Goal: Navigation & Orientation: Go to known website

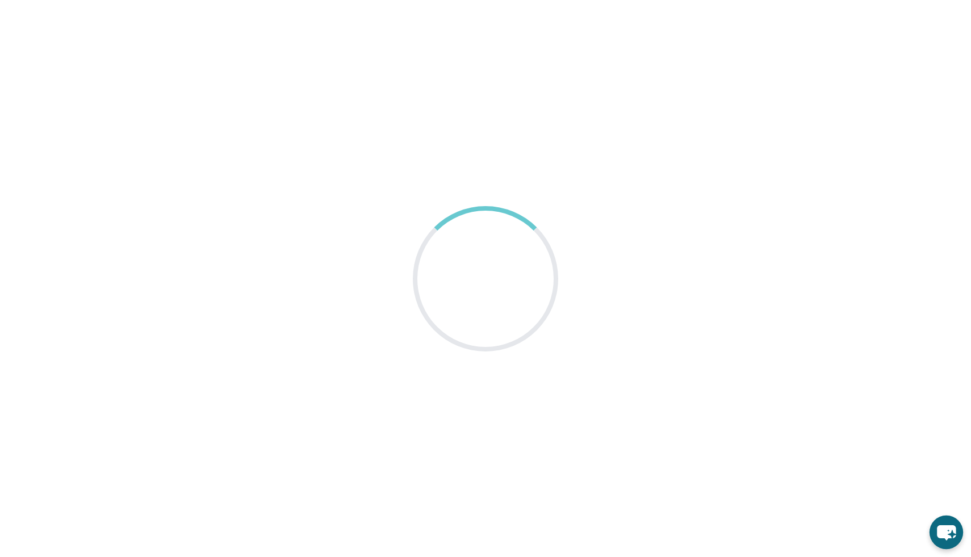
click at [932, 527] on icon "chat-button" at bounding box center [945, 532] width 33 height 33
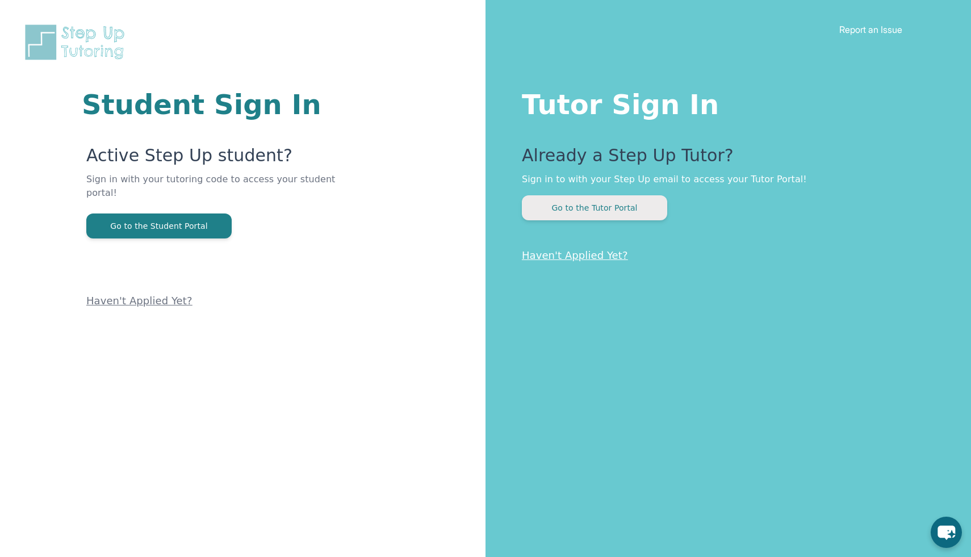
click at [569, 220] on button "Go to the Tutor Portal" at bounding box center [594, 207] width 145 height 25
